Goal: Task Accomplishment & Management: Manage account settings

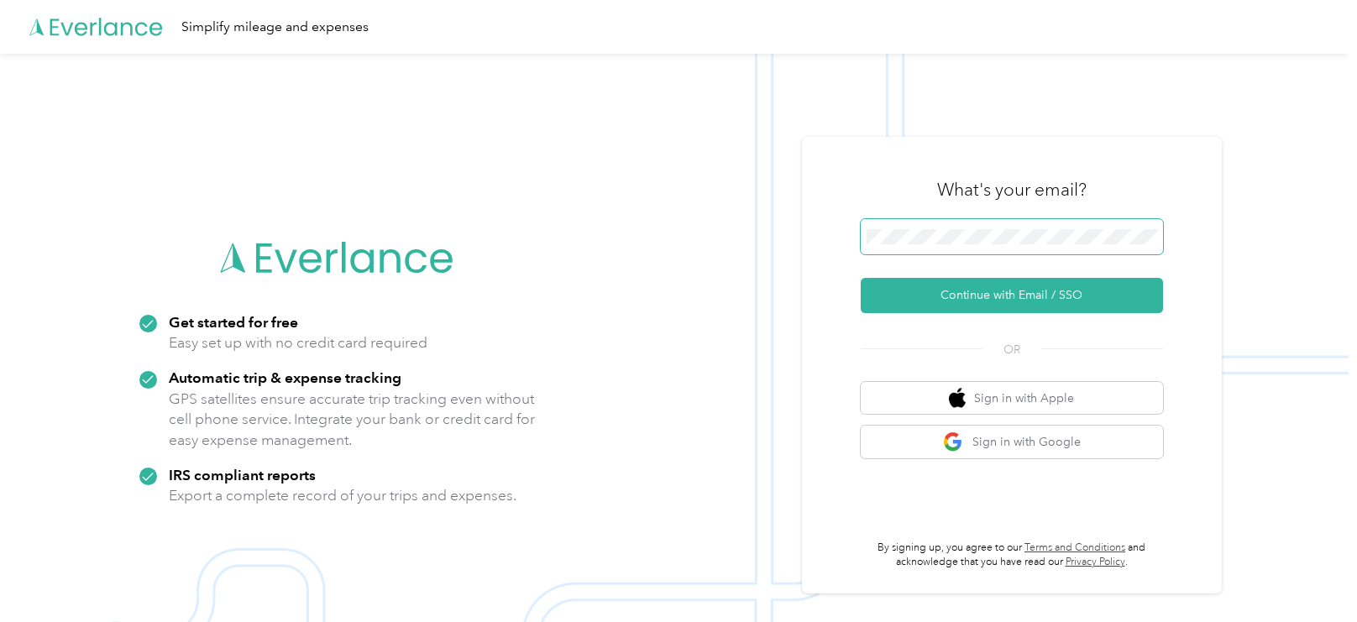
click at [861, 278] on button "Continue with Email / SSO" at bounding box center [1012, 295] width 302 height 35
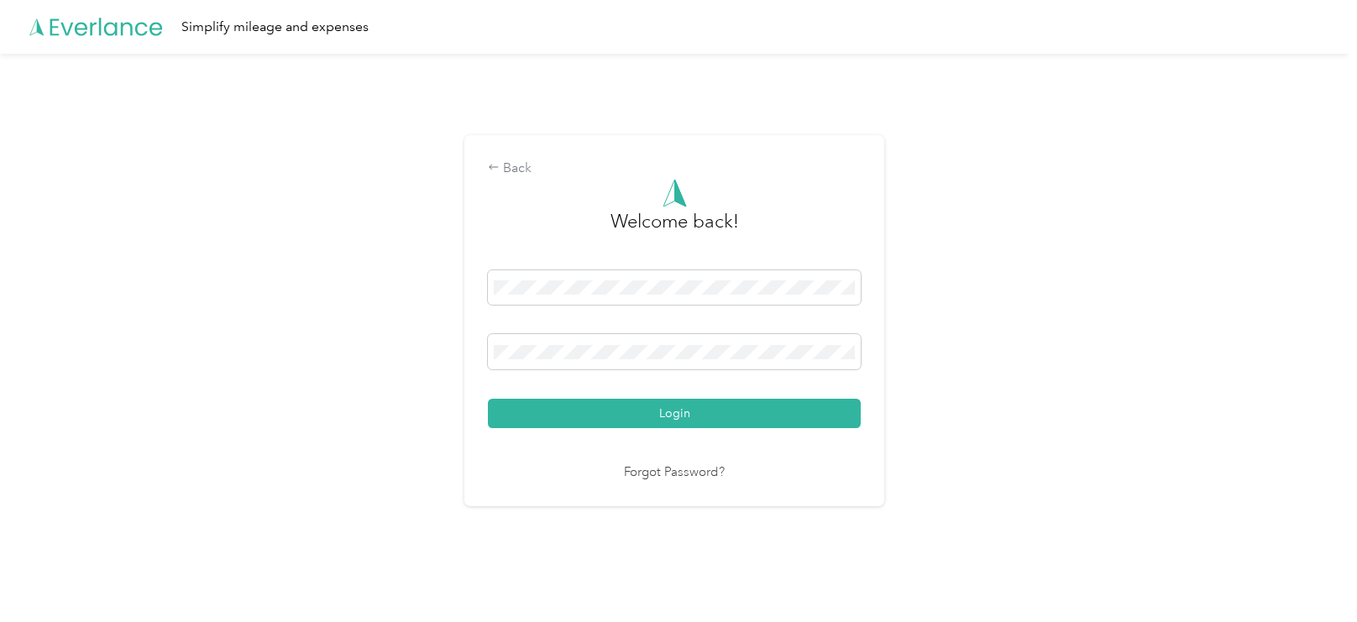
click at [488, 399] on button "Login" at bounding box center [674, 413] width 373 height 29
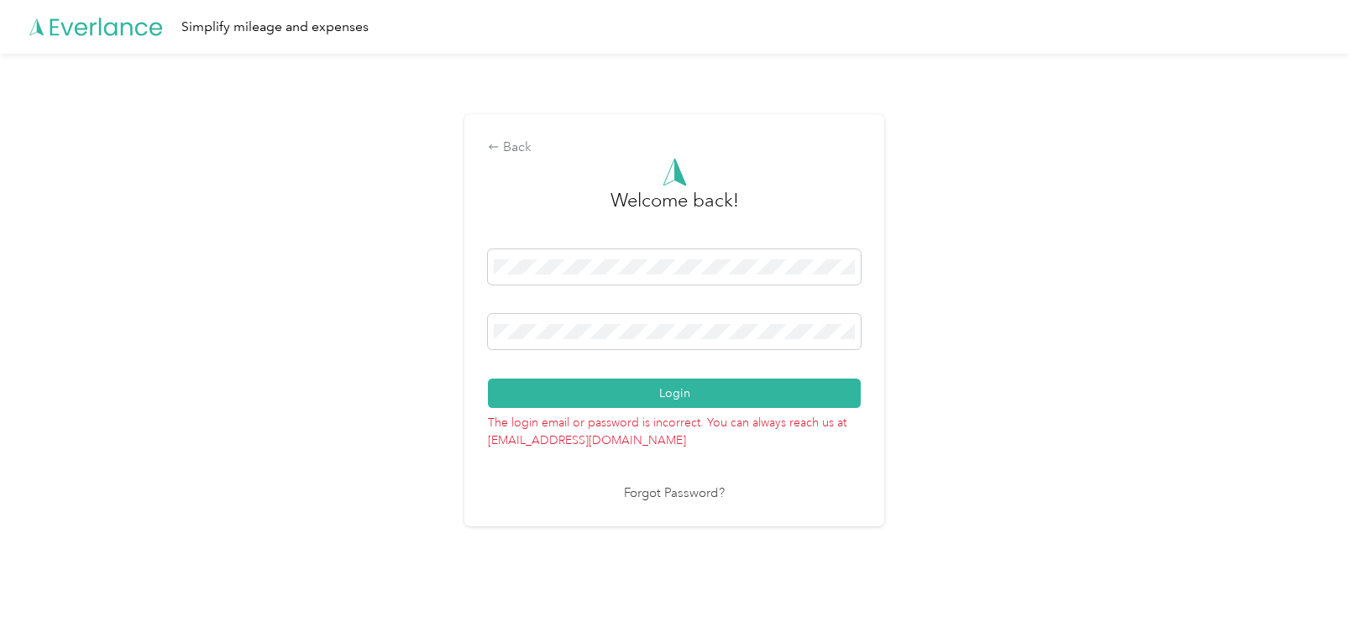
click at [488, 379] on button "Login" at bounding box center [674, 393] width 373 height 29
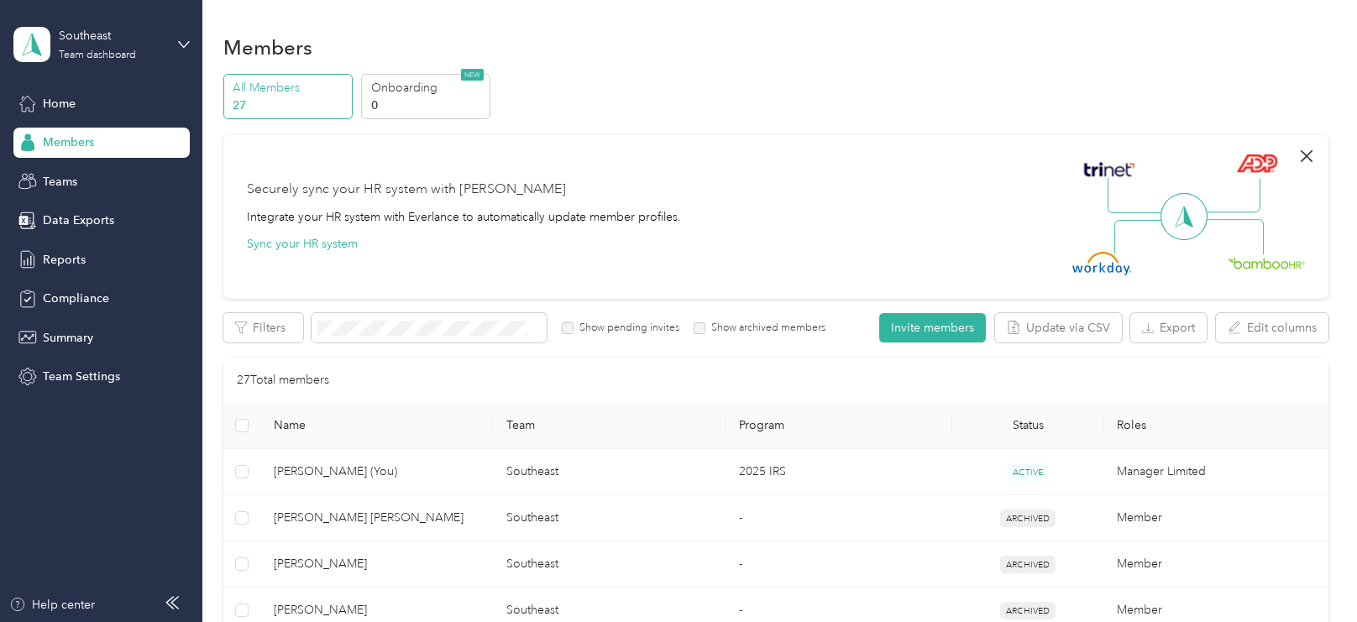
click at [1313, 156] on icon "button" at bounding box center [1307, 156] width 12 height 12
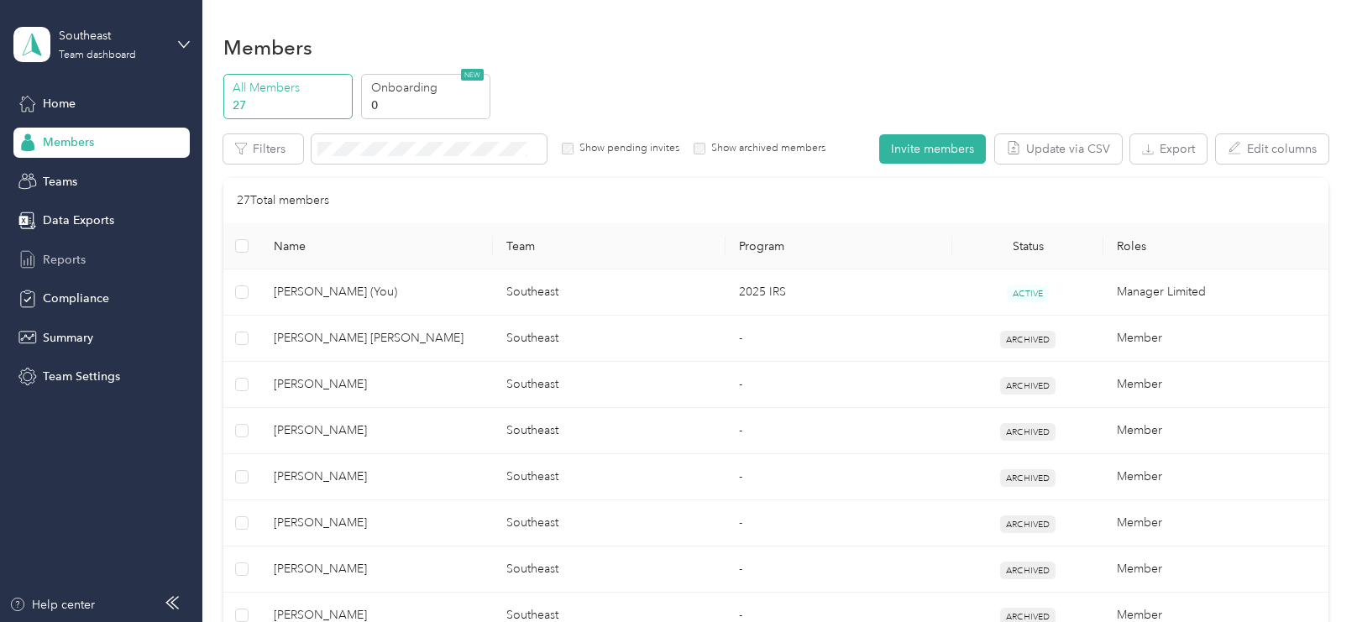
click at [75, 256] on span "Reports" at bounding box center [64, 260] width 43 height 18
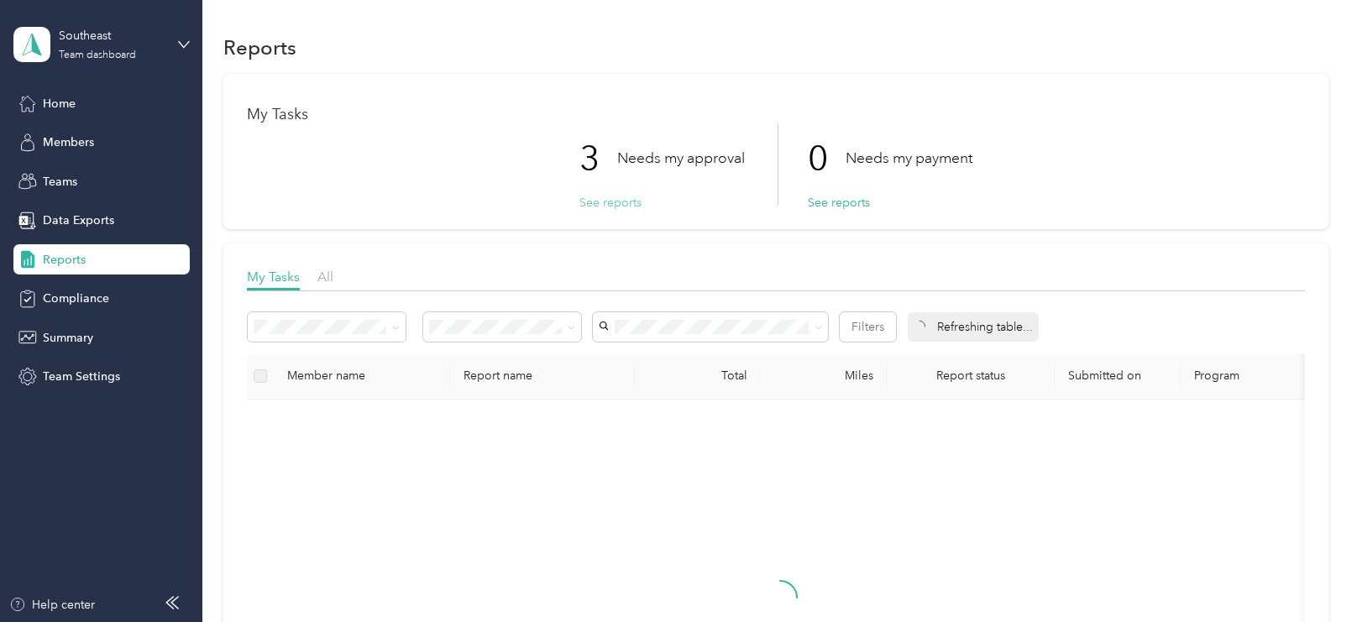
click at [625, 201] on button "See reports" at bounding box center [611, 203] width 62 height 18
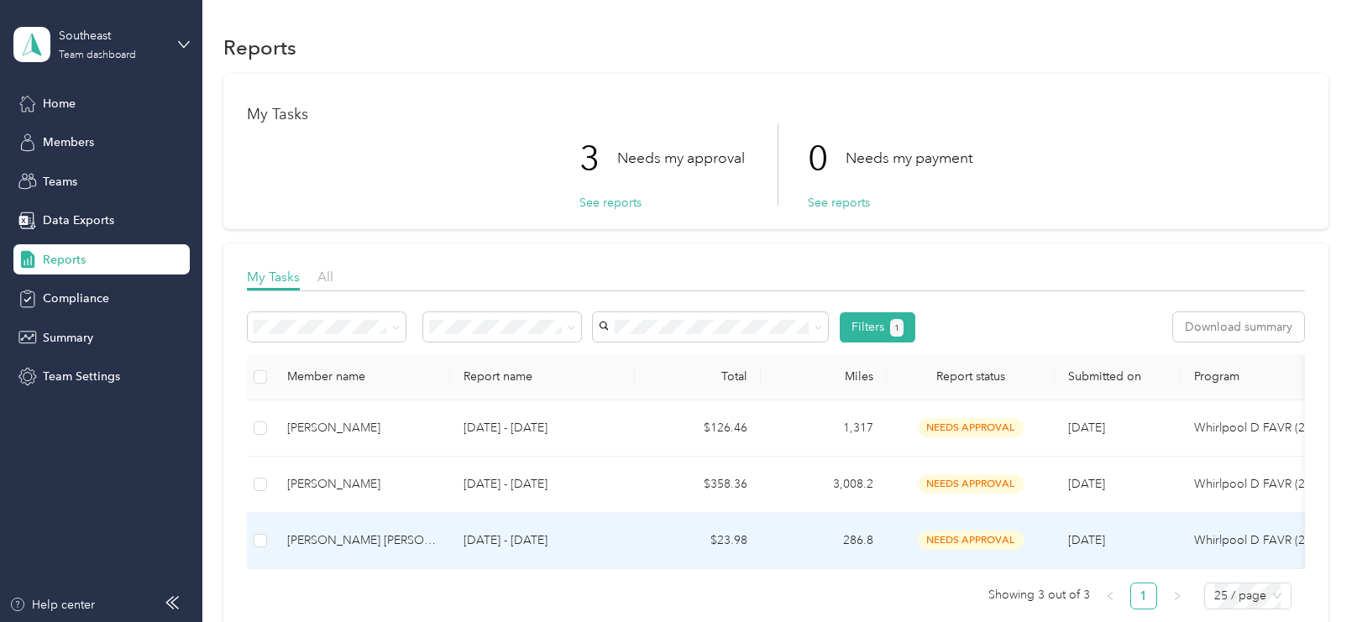
click at [396, 535] on div "[PERSON_NAME] [PERSON_NAME]" at bounding box center [362, 541] width 150 height 18
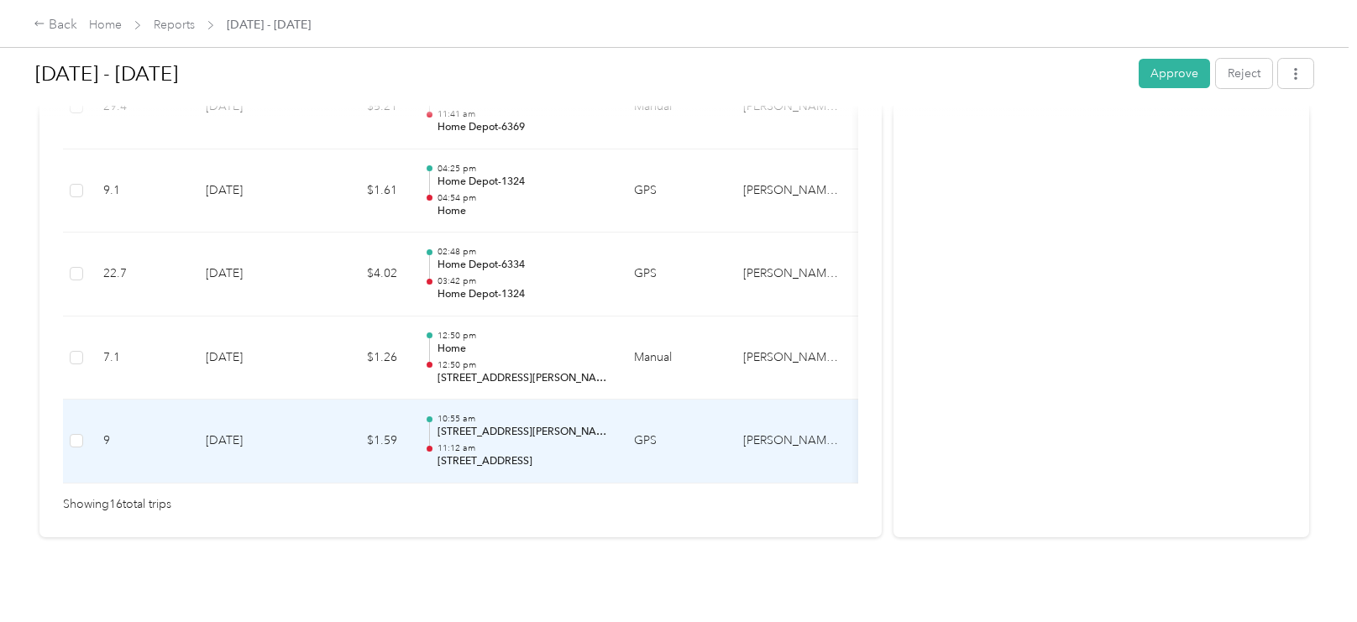
scroll to position [1460, 0]
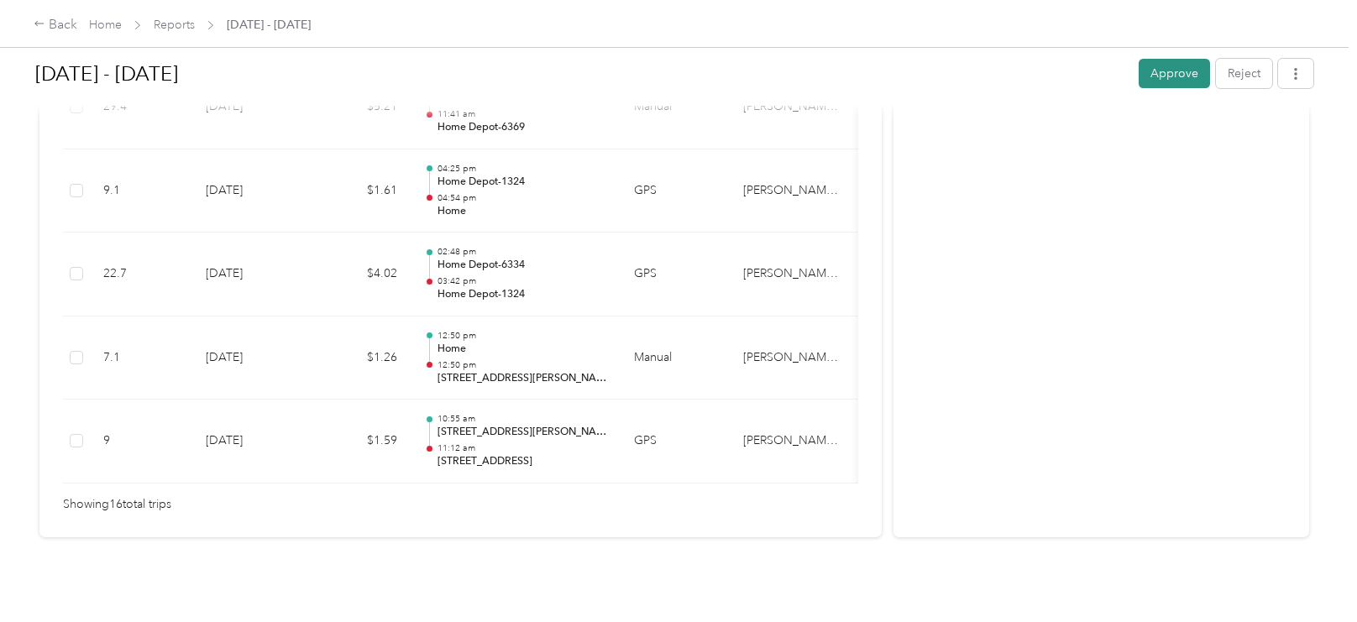
click at [1178, 68] on button "Approve" at bounding box center [1174, 73] width 71 height 29
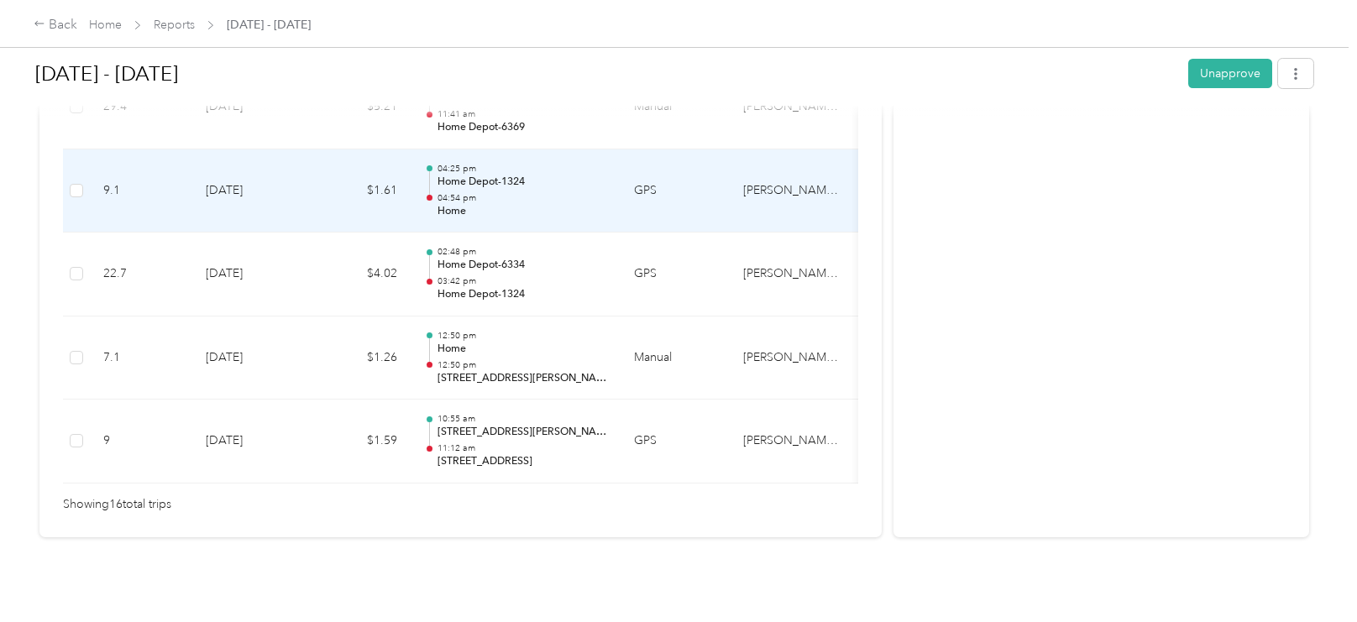
scroll to position [0, 0]
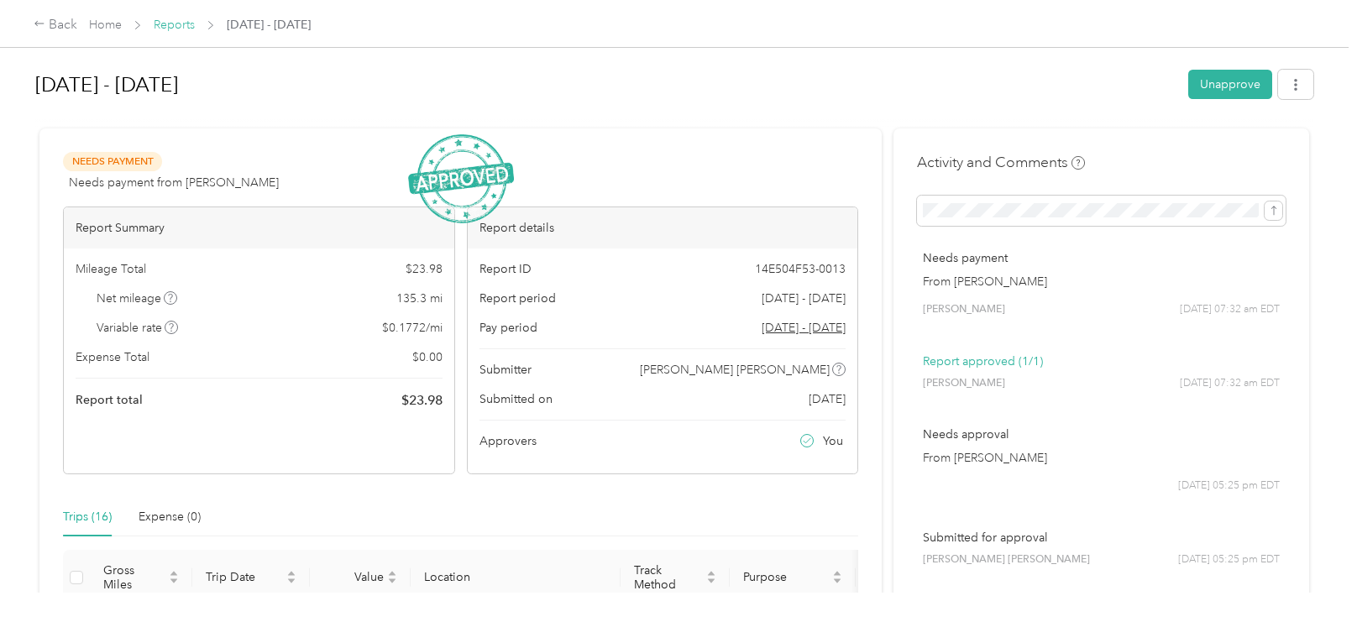
click at [169, 27] on link "Reports" at bounding box center [174, 25] width 41 height 14
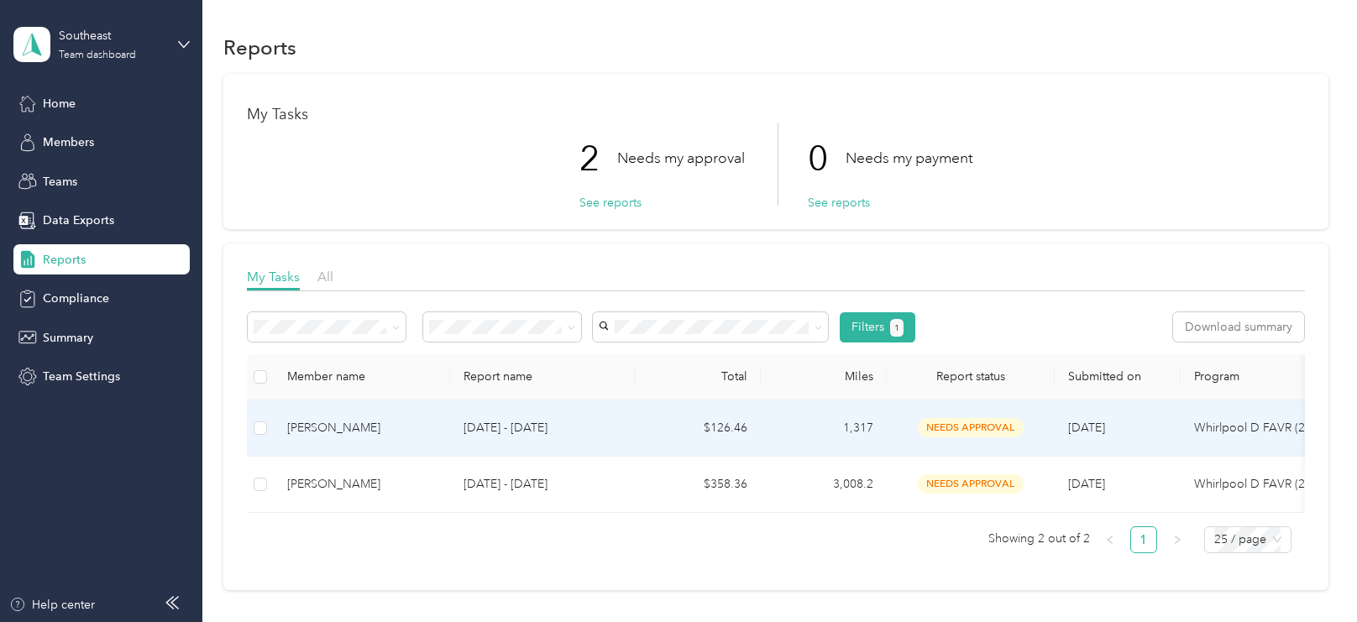
click at [358, 432] on div "[PERSON_NAME]" at bounding box center [362, 428] width 150 height 18
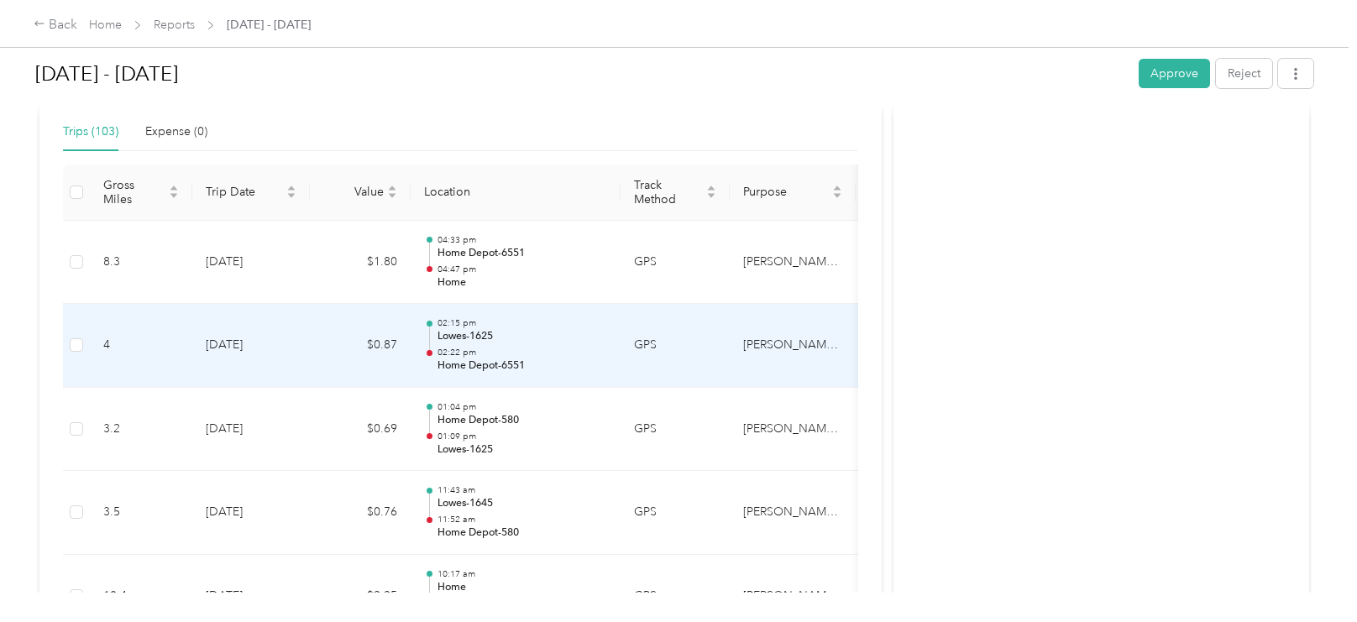
scroll to position [388, 0]
click at [538, 320] on p "02:15 pm" at bounding box center [523, 321] width 170 height 12
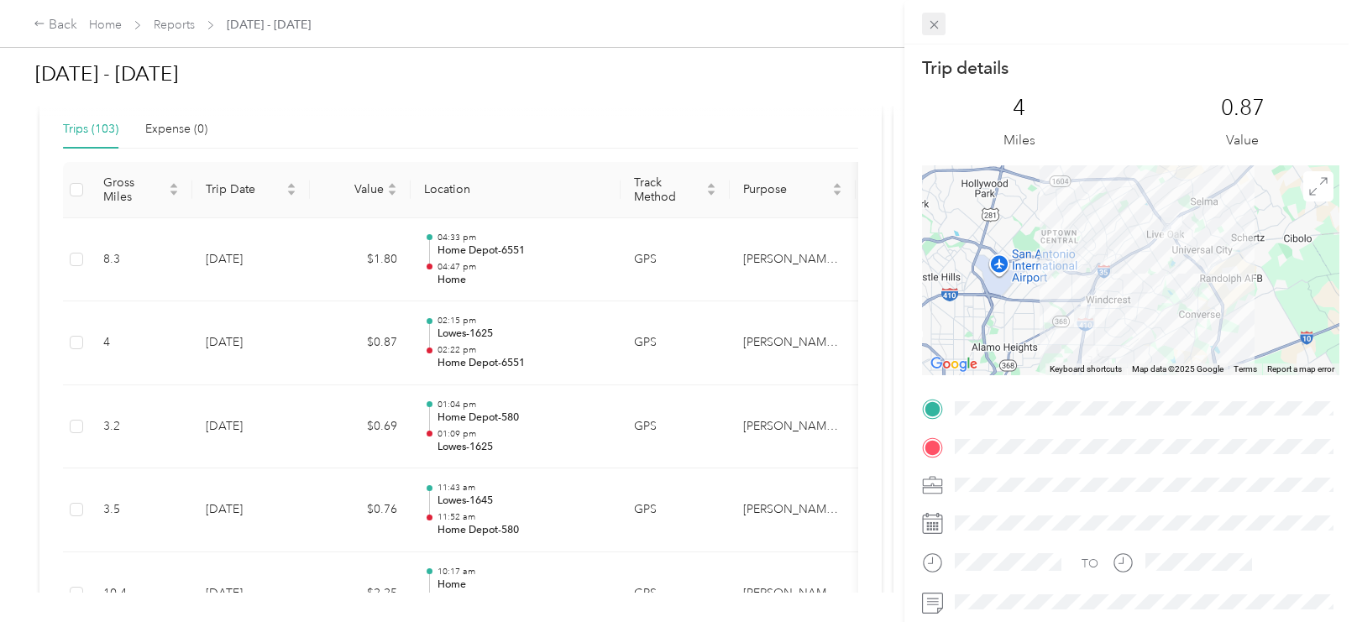
click at [937, 24] on icon at bounding box center [934, 25] width 14 height 14
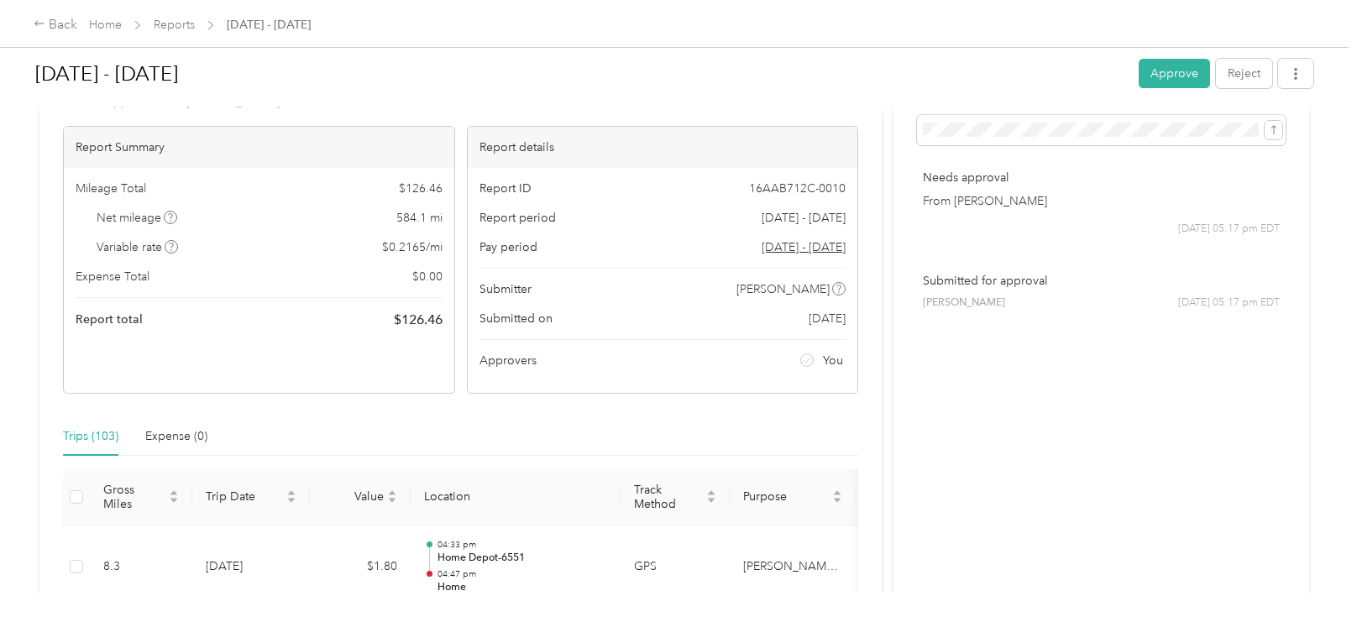
scroll to position [0, 0]
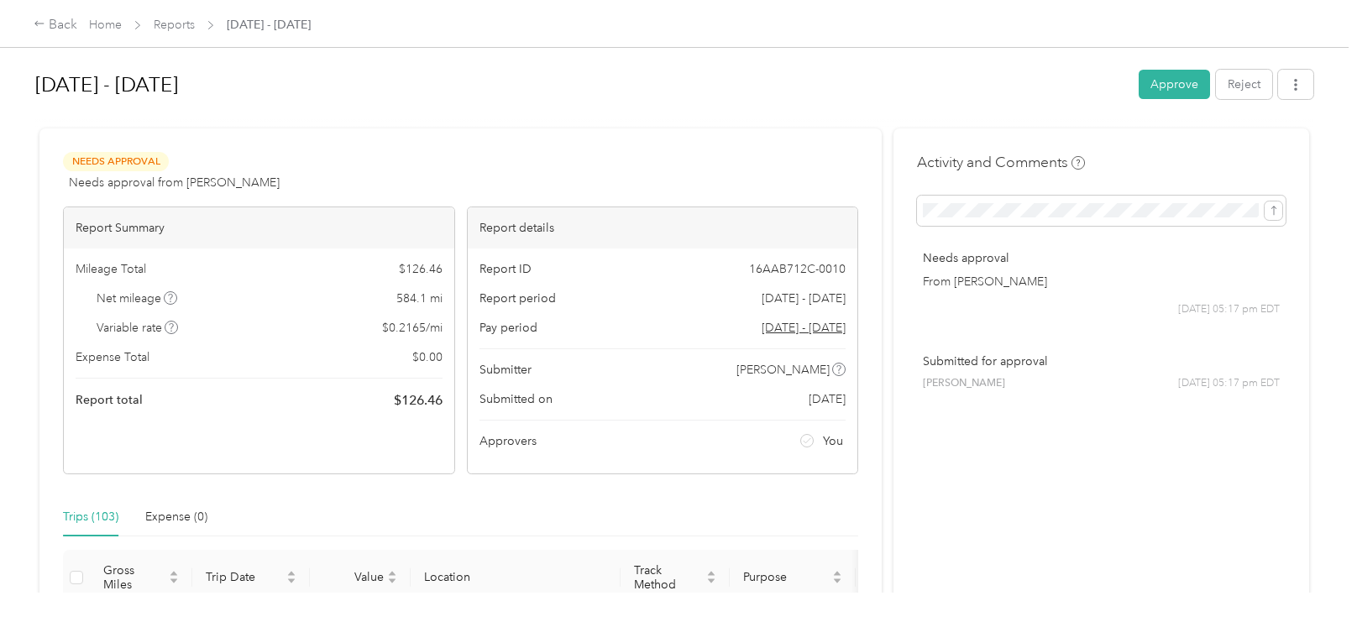
click at [1055, 43] on div "Back Home Reports [DATE] - [DATE]" at bounding box center [678, 23] width 1357 height 47
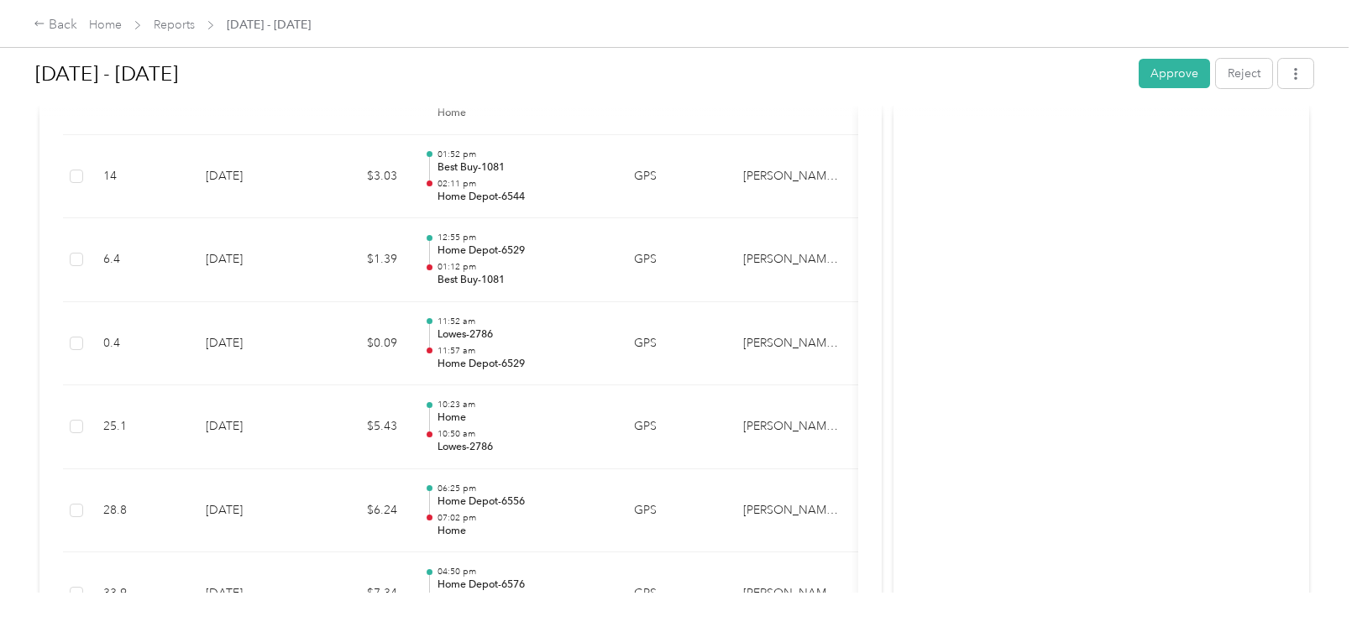
scroll to position [8719, 0]
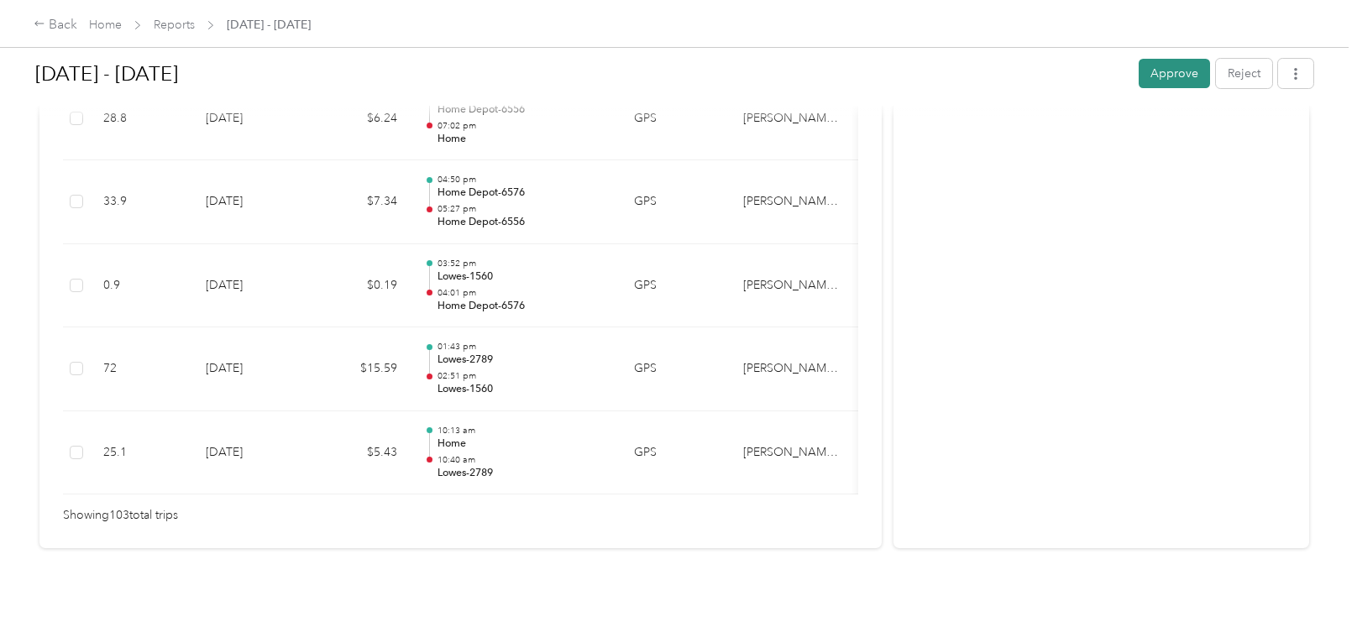
click at [1170, 74] on button "Approve" at bounding box center [1174, 73] width 71 height 29
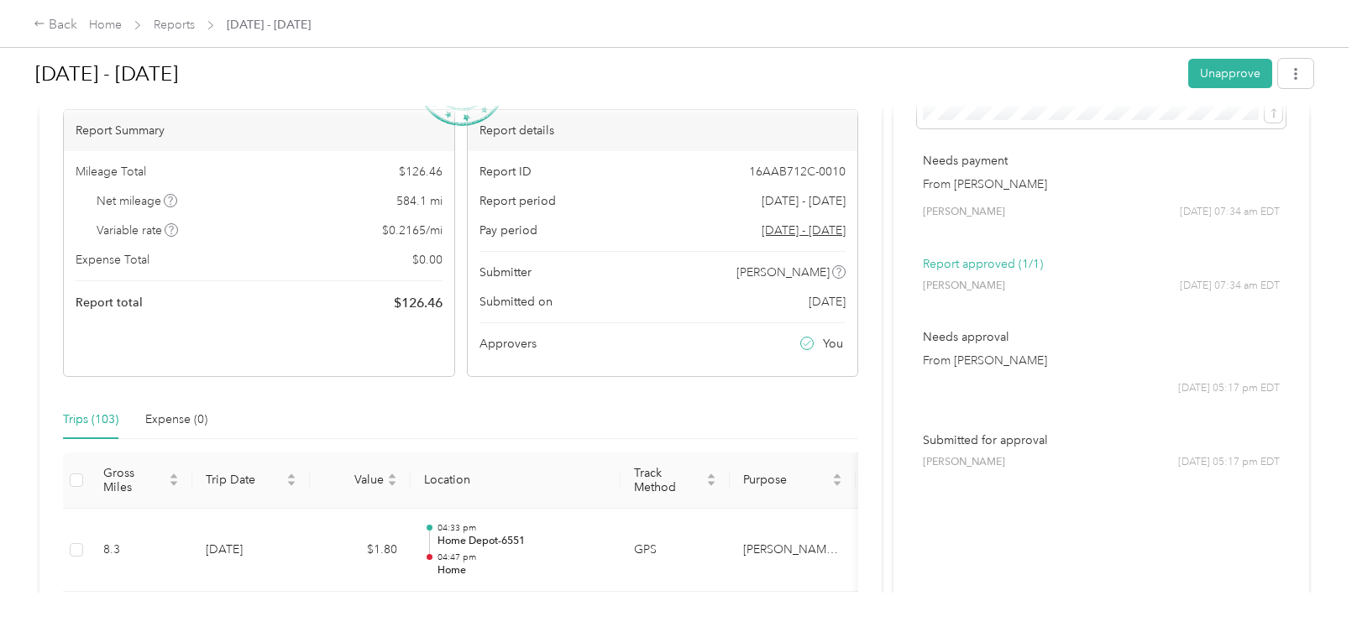
scroll to position [0, 0]
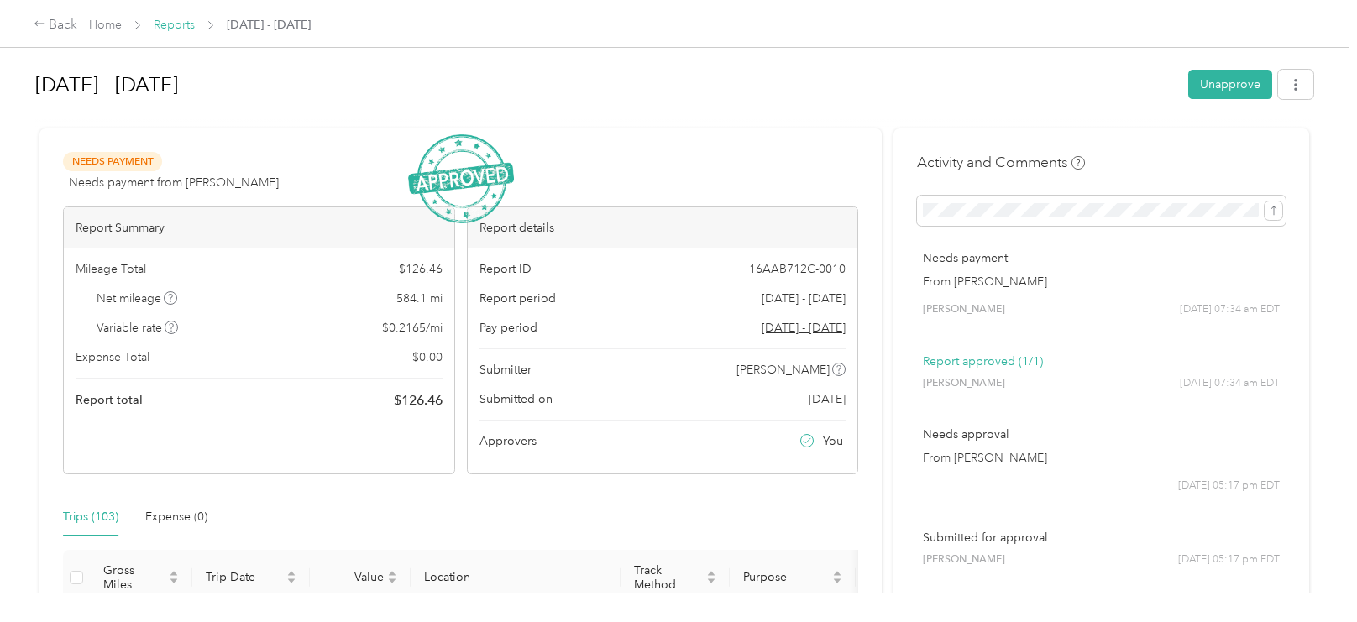
click at [181, 24] on link "Reports" at bounding box center [174, 25] width 41 height 14
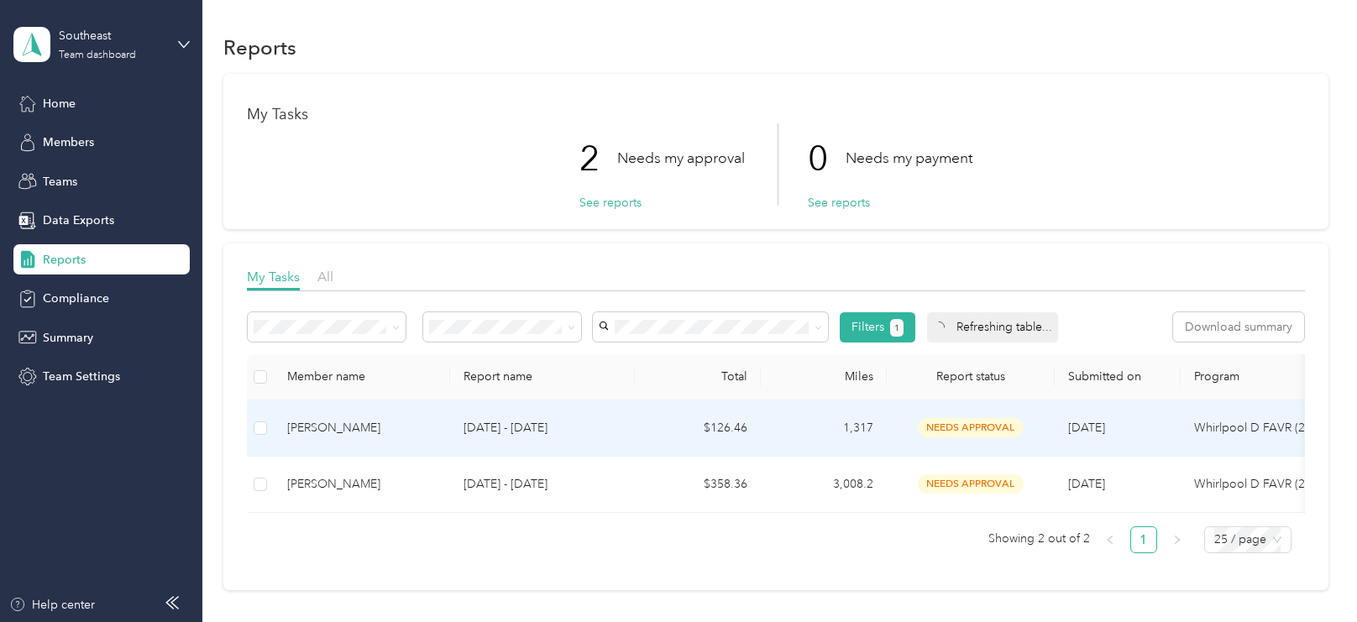
click at [376, 429] on div "[PERSON_NAME]" at bounding box center [362, 428] width 150 height 18
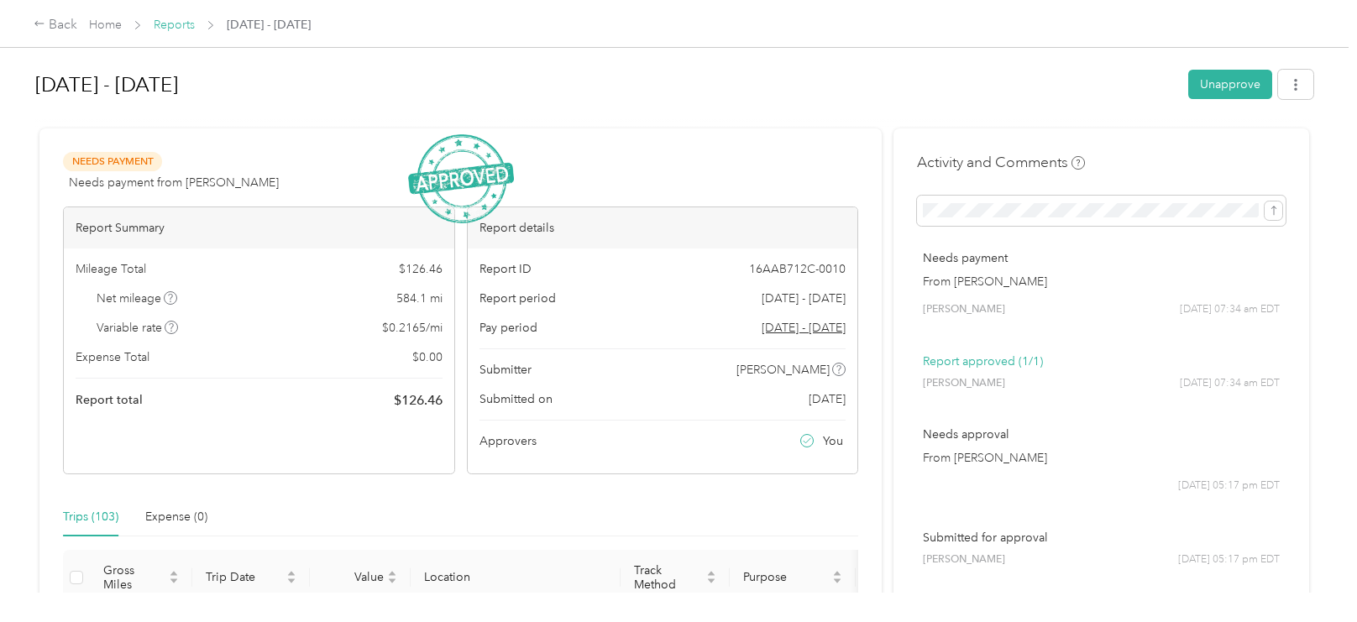
click at [190, 19] on link "Reports" at bounding box center [174, 25] width 41 height 14
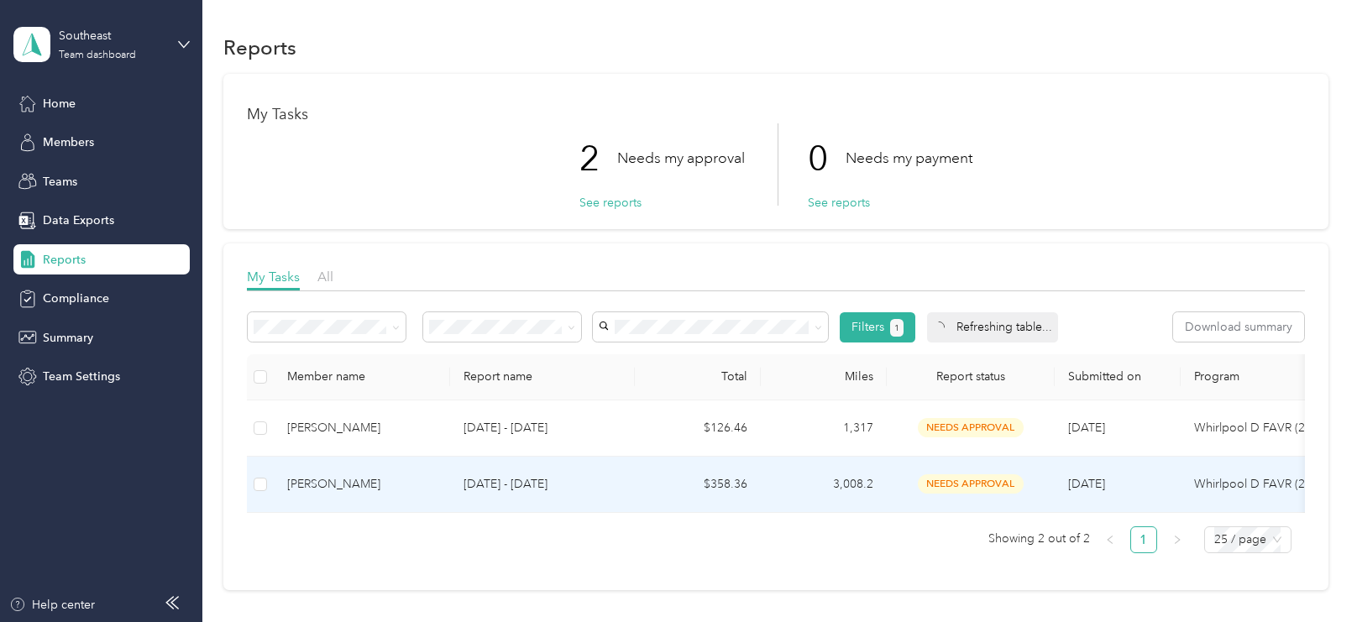
click at [411, 480] on div "[PERSON_NAME]" at bounding box center [362, 484] width 150 height 18
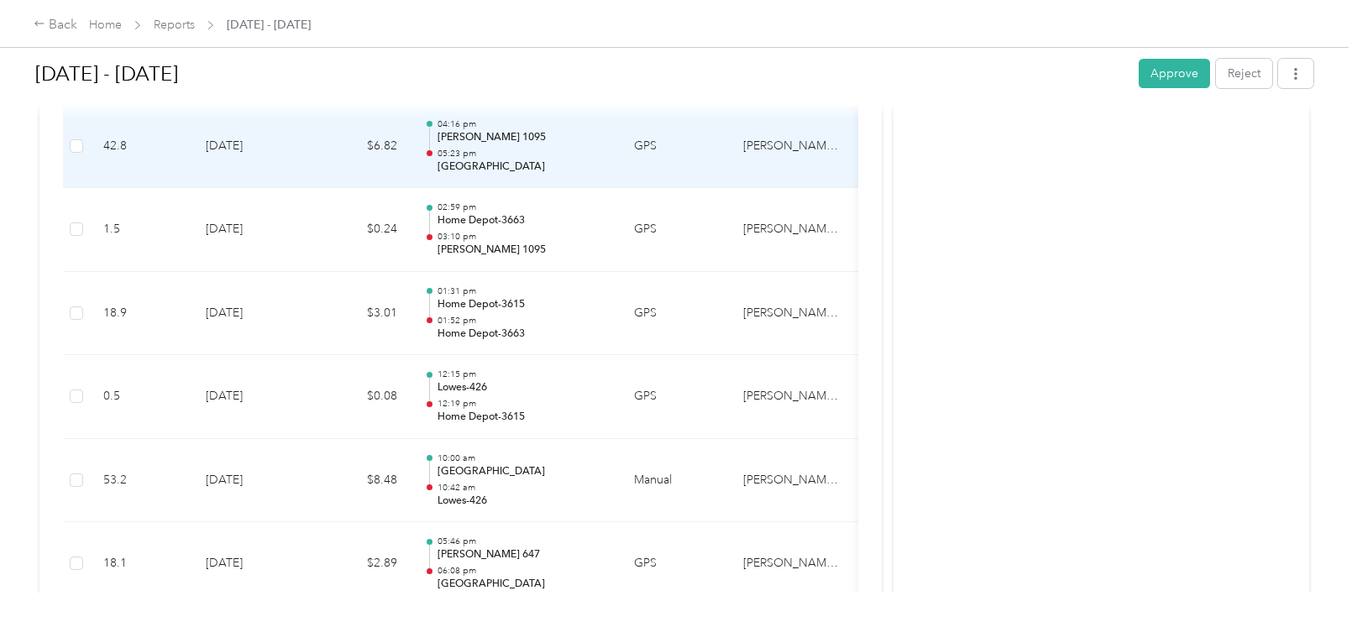
scroll to position [3024, 0]
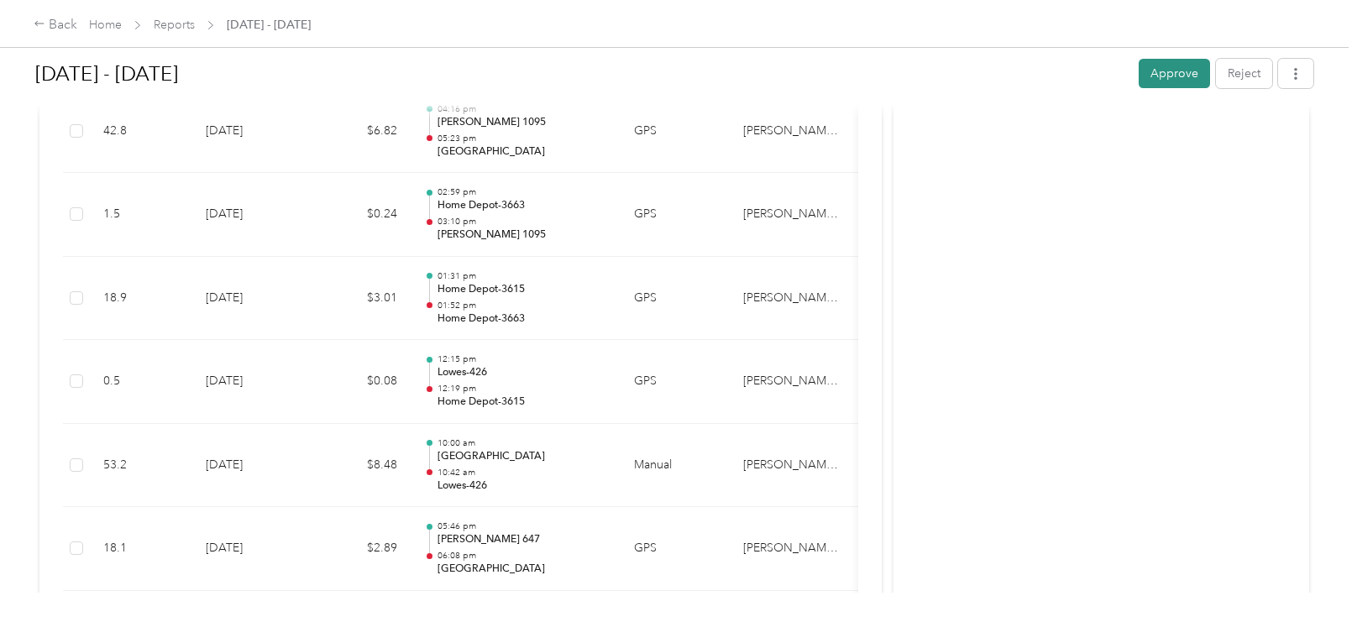
click at [1171, 78] on button "Approve" at bounding box center [1174, 73] width 71 height 29
click at [177, 29] on link "Reports" at bounding box center [174, 25] width 41 height 14
